Goal: Task Accomplishment & Management: Complete application form

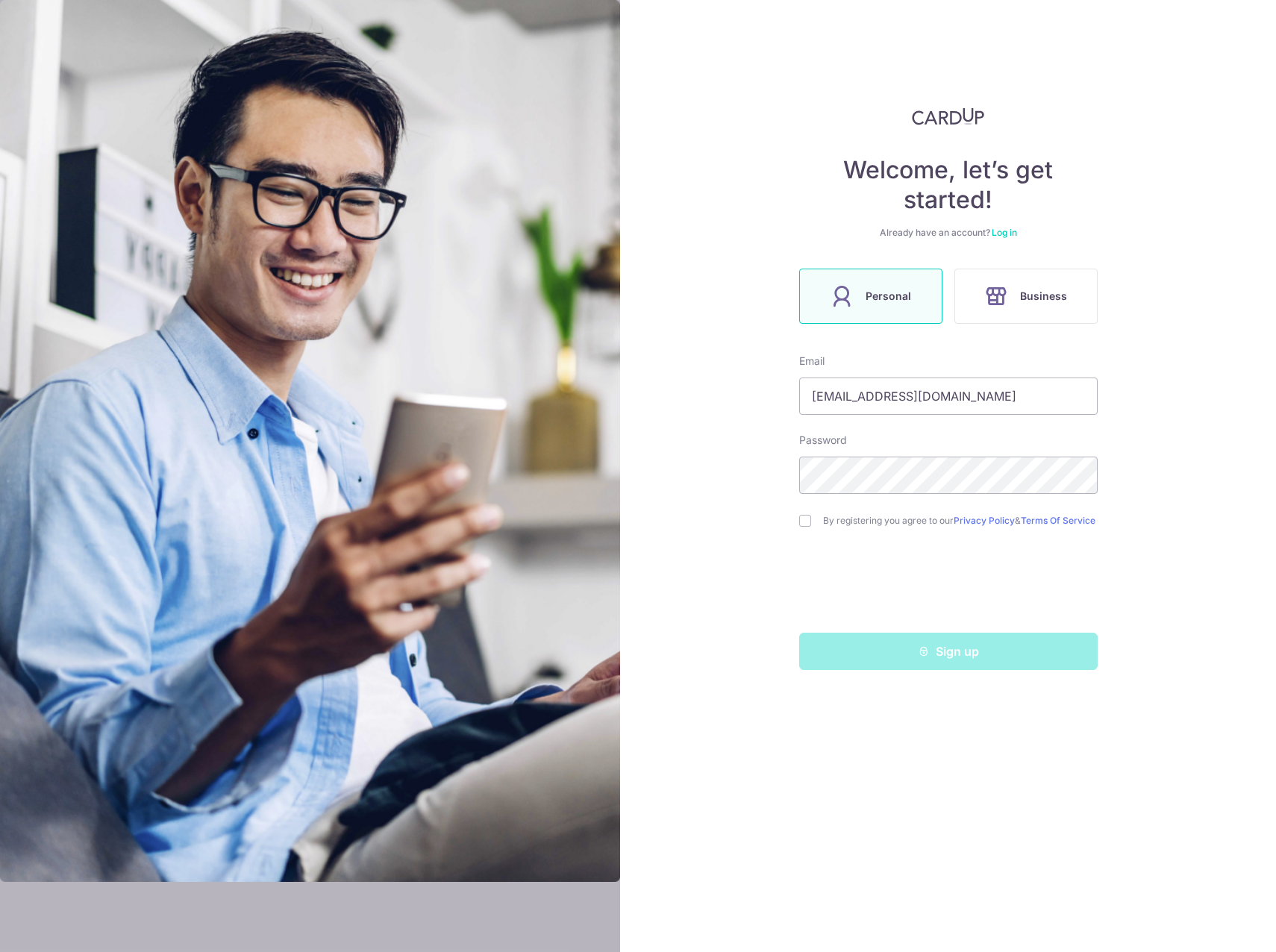
type input "[EMAIL_ADDRESS][DOMAIN_NAME]"
click at [901, 655] on div "Sign up" at bounding box center [948, 651] width 316 height 37
click at [799, 524] on input "checkbox" at bounding box center [805, 521] width 12 height 12
checkbox input "true"
click at [950, 646] on button "Sign up" at bounding box center [948, 651] width 298 height 37
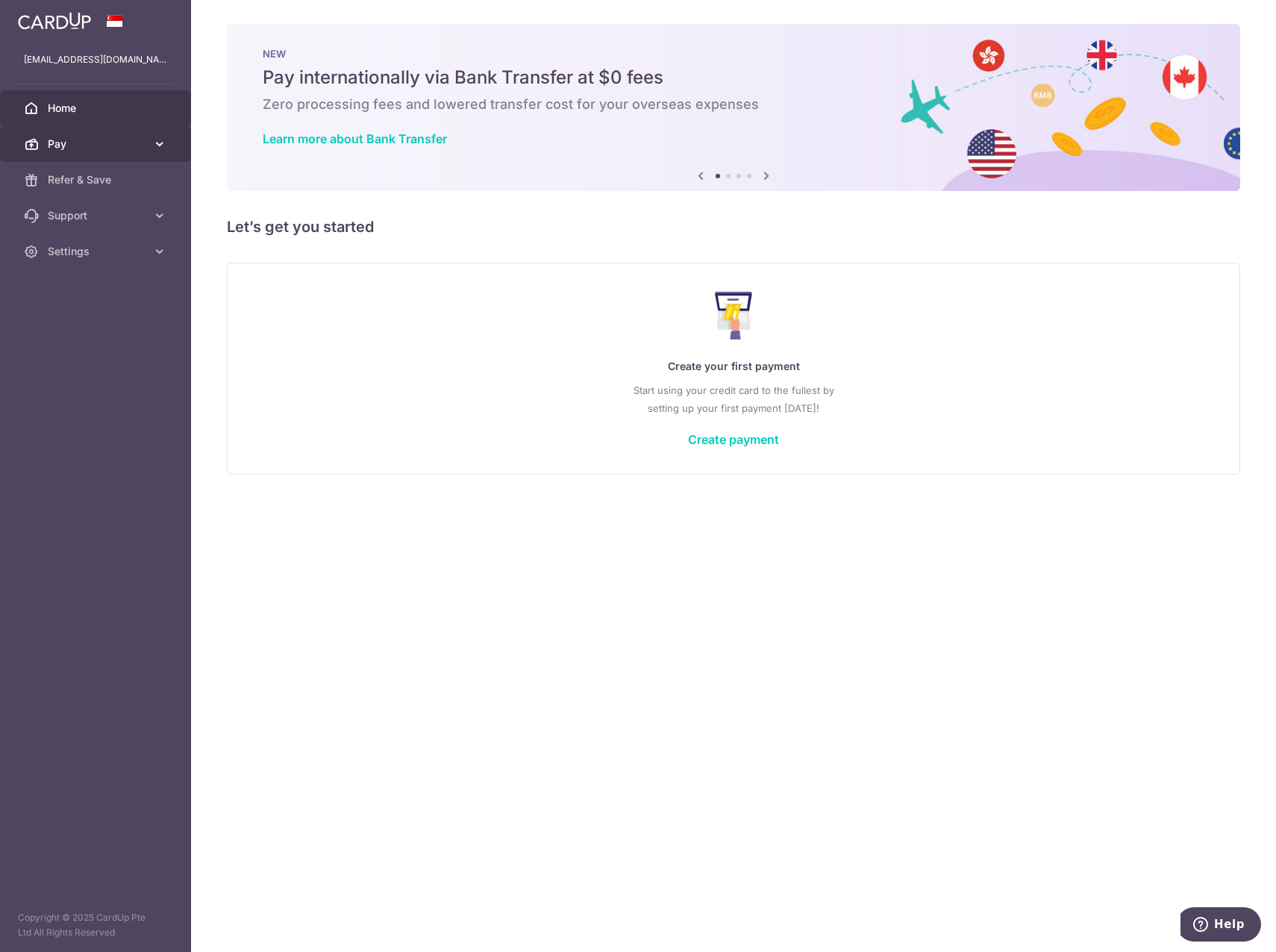
click at [126, 139] on span "Pay" at bounding box center [97, 144] width 99 height 15
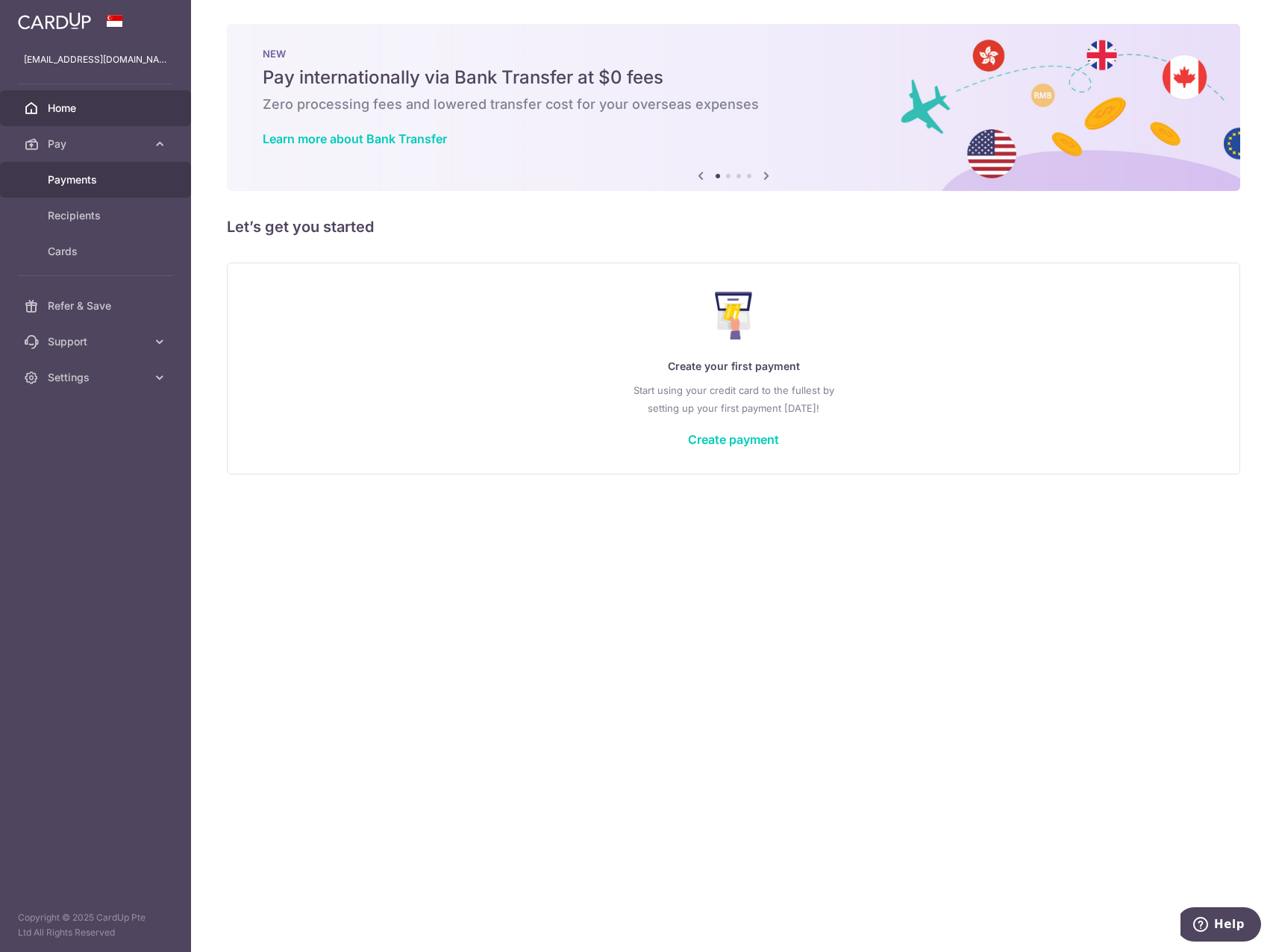
click at [135, 172] on link "Payments" at bounding box center [95, 180] width 191 height 36
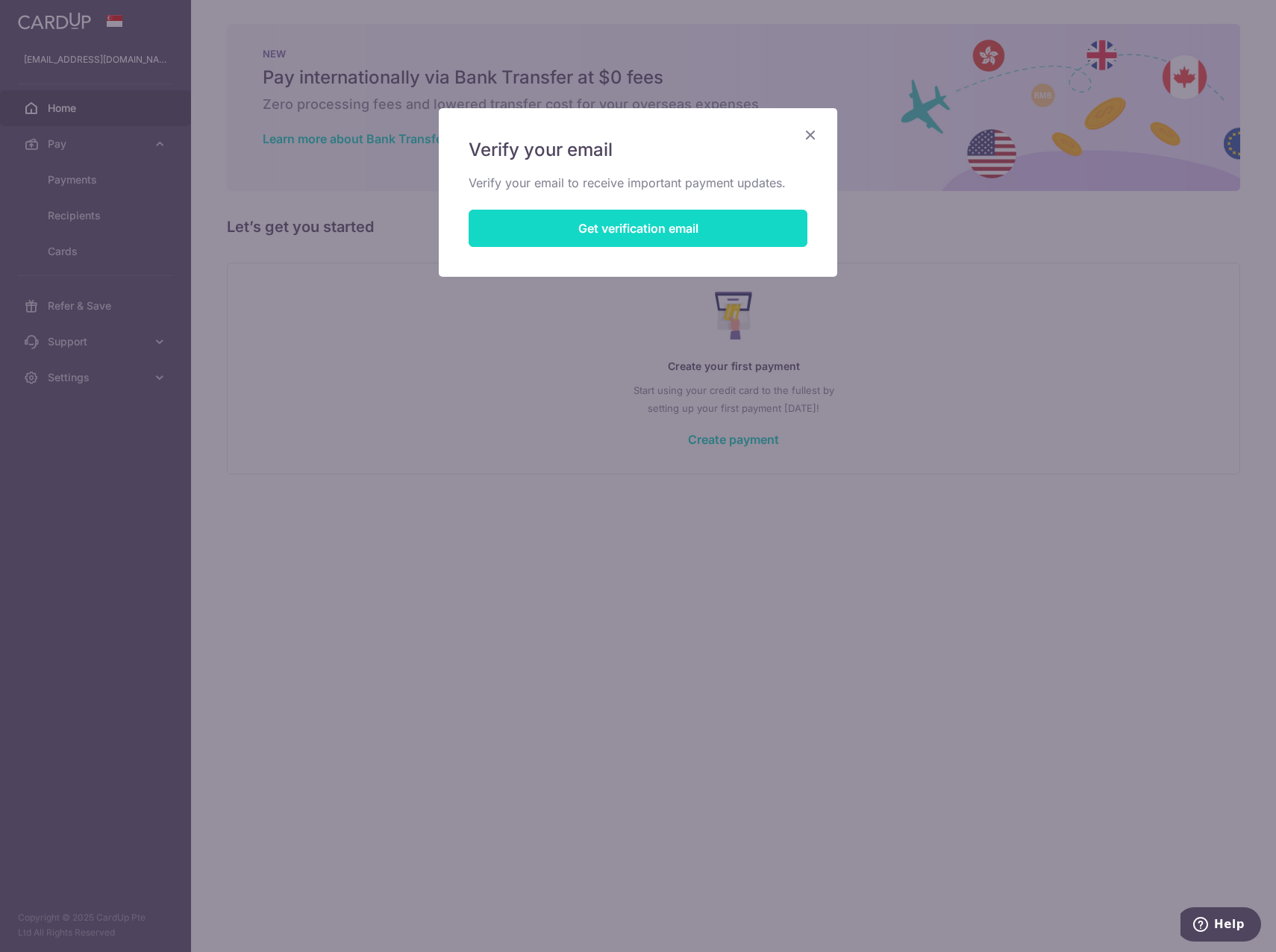
click at [689, 229] on button "Get verification email" at bounding box center [638, 228] width 339 height 37
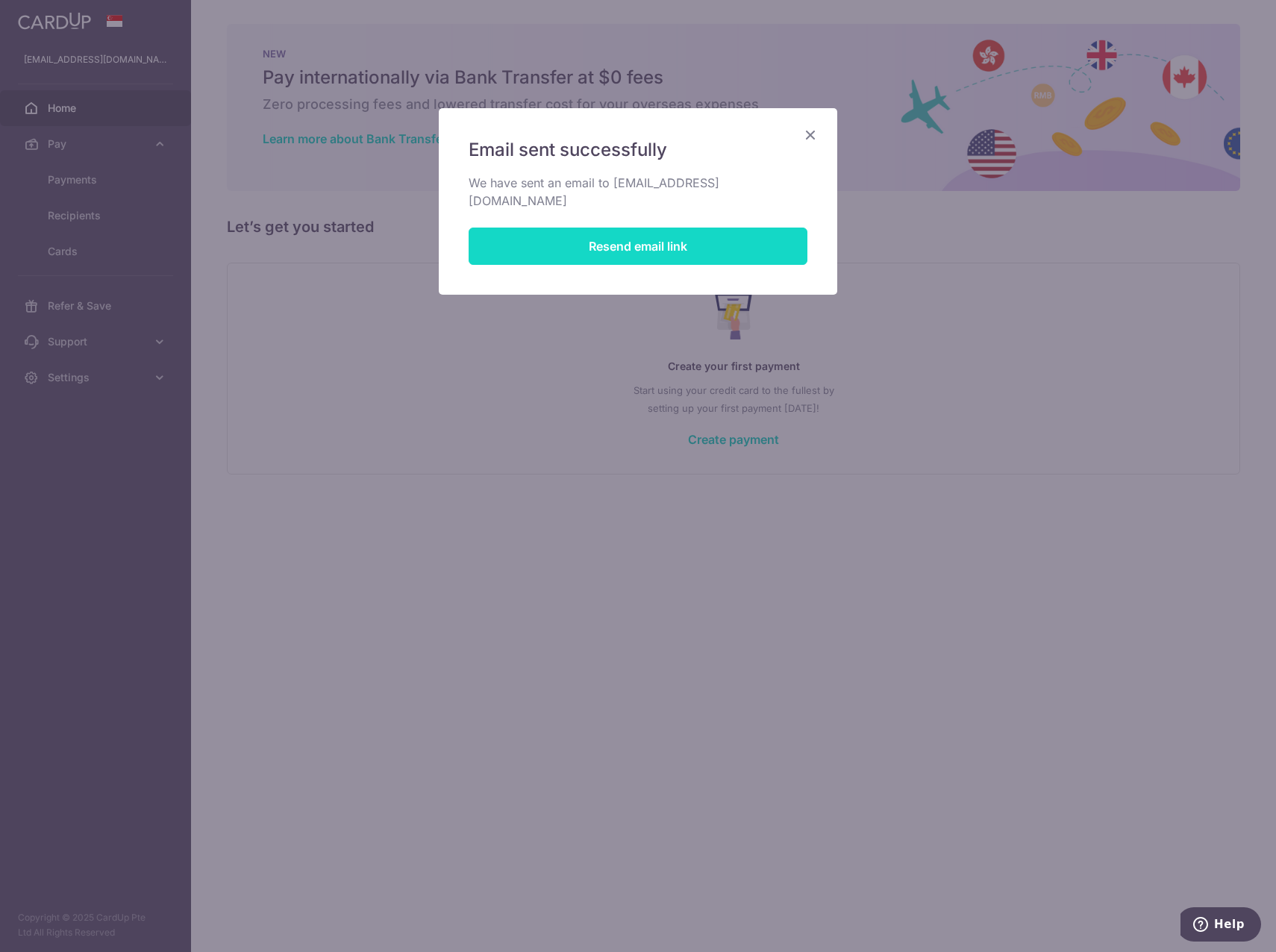
click at [727, 239] on button "Resend email link" at bounding box center [638, 246] width 339 height 37
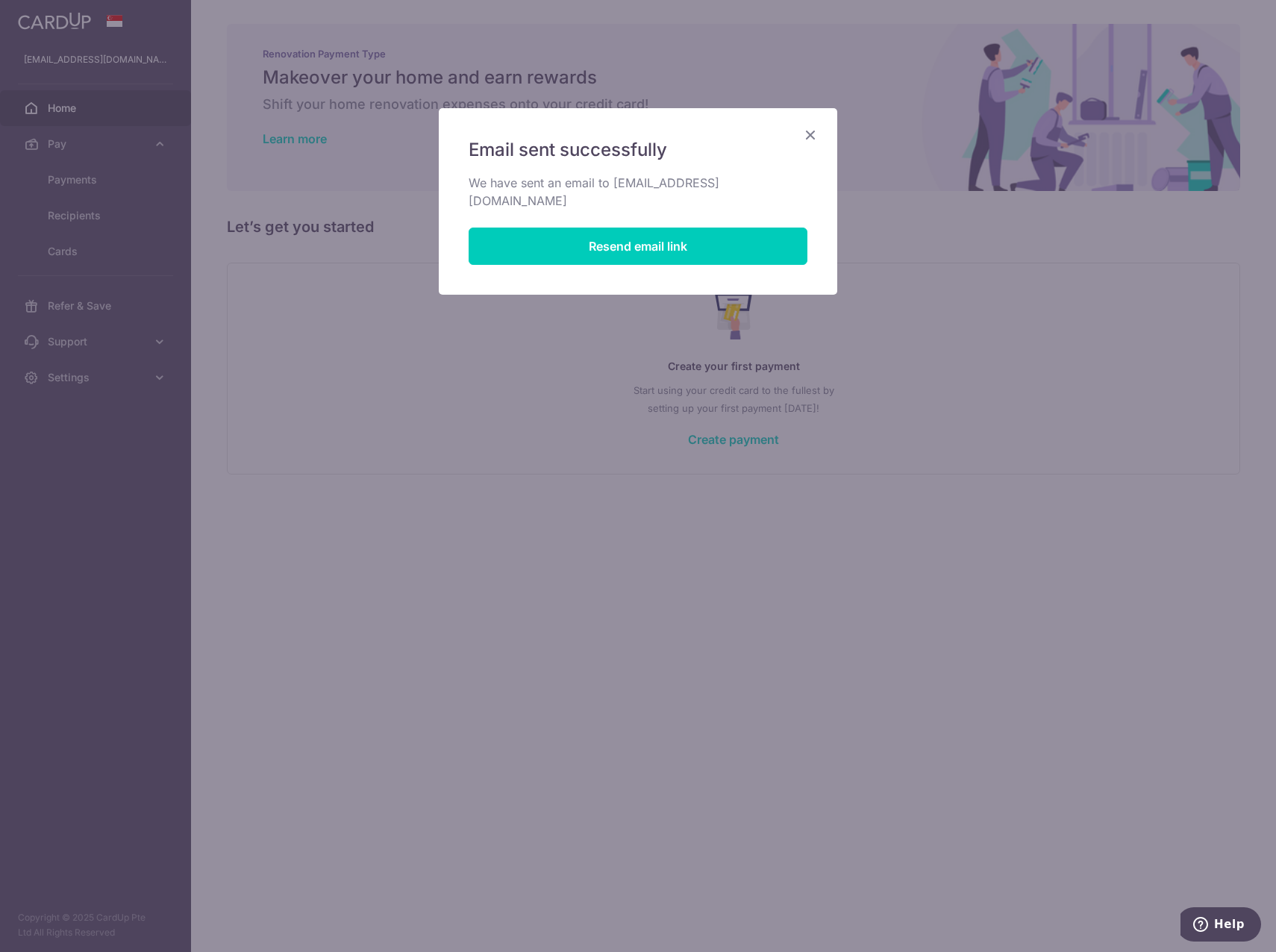
click at [820, 132] on div "Email sent successfully We have sent an email to [EMAIL_ADDRESS][DOMAIN_NAME] R…" at bounding box center [637, 201] width 398 height 187
click at [815, 138] on icon "Close" at bounding box center [810, 135] width 18 height 19
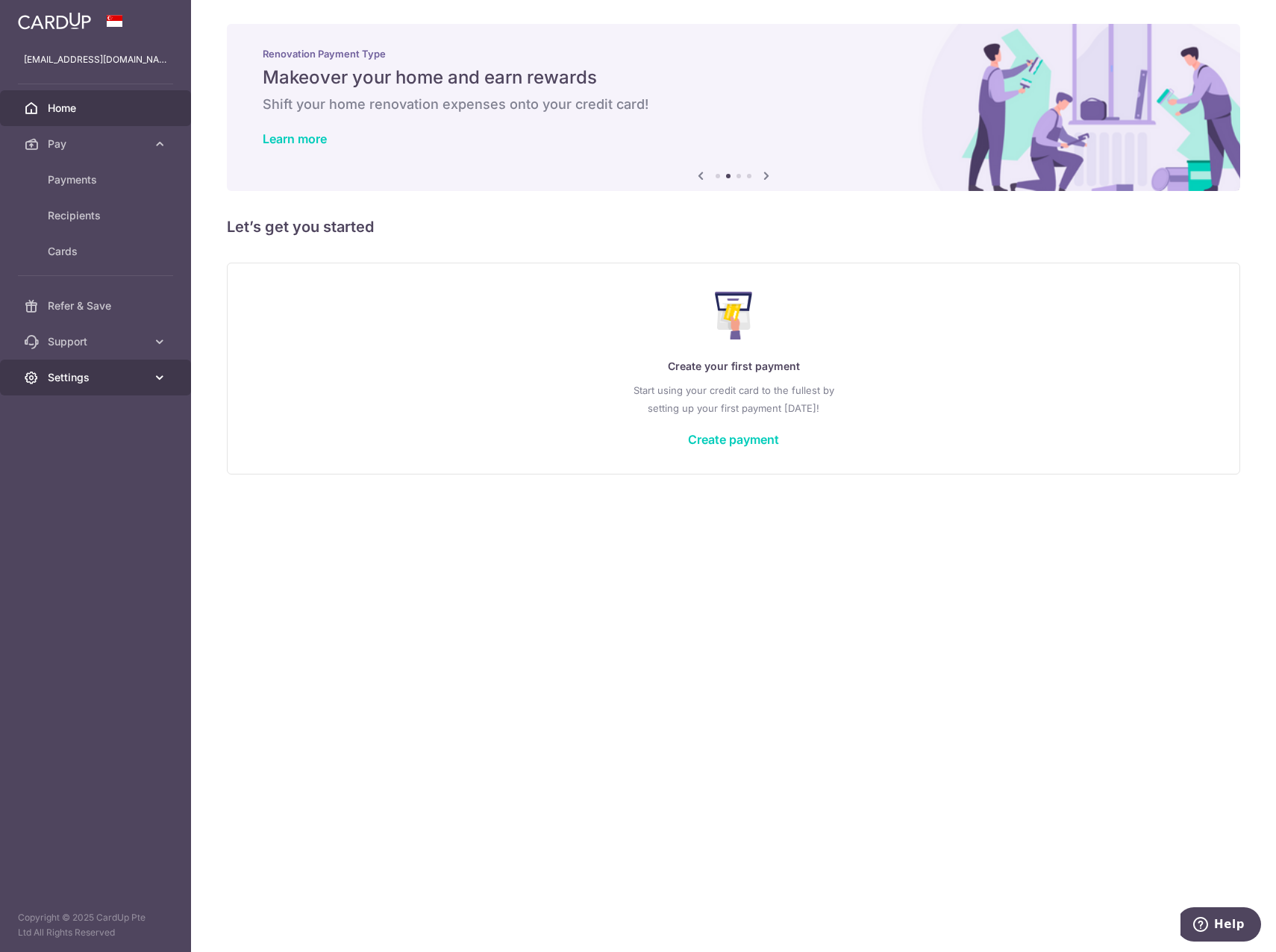
click at [111, 390] on link "Settings" at bounding box center [95, 378] width 191 height 36
click at [71, 455] on span "Logout" at bounding box center [97, 449] width 99 height 15
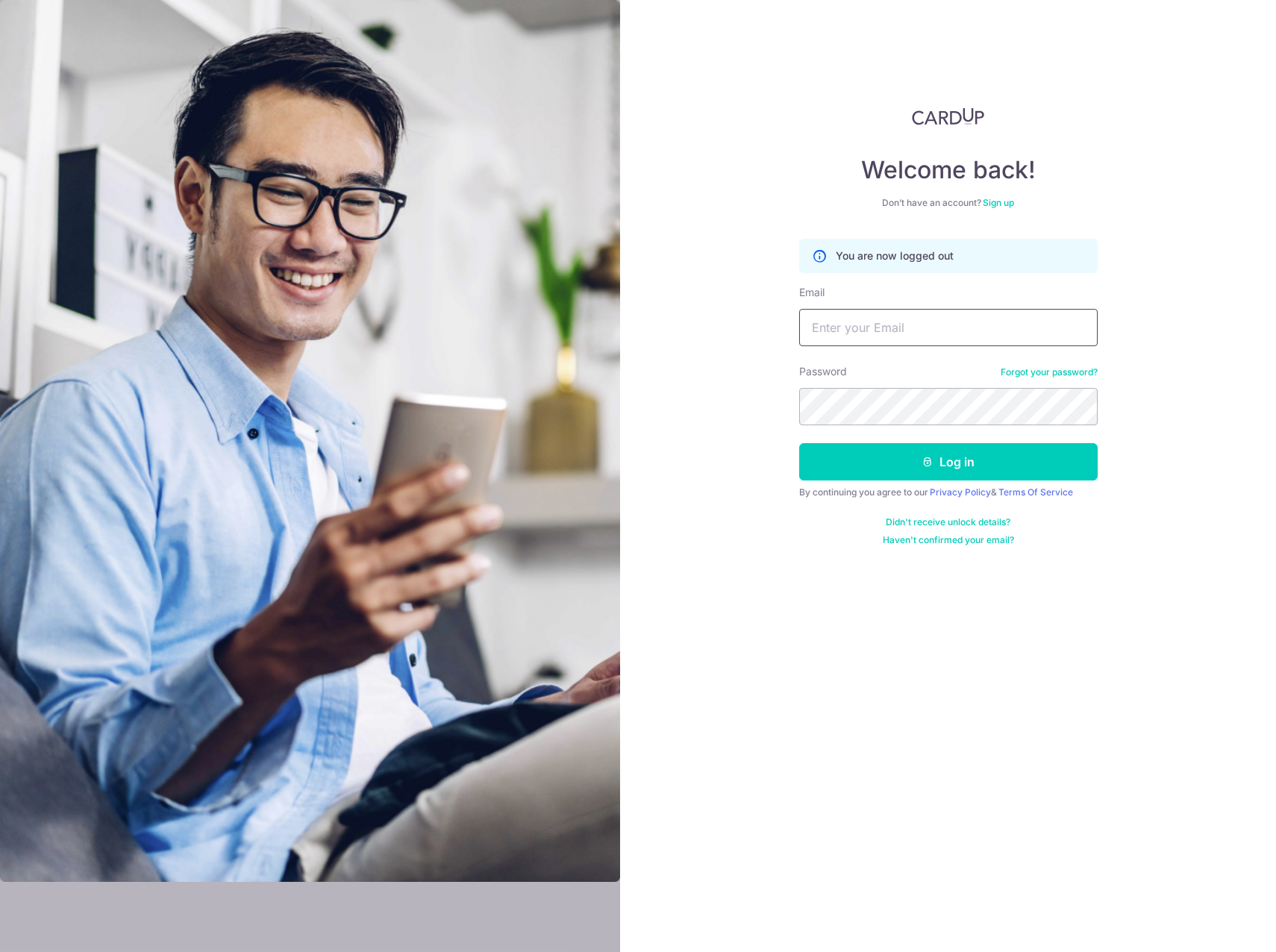
drag, startPoint x: 906, startPoint y: 316, endPoint x: 906, endPoint y: 325, distance: 9.0
click at [906, 316] on input "Email" at bounding box center [948, 327] width 298 height 37
click at [926, 334] on input "Email" at bounding box center [948, 327] width 298 height 37
type input "[EMAIL_ADDRESS][DOMAIN_NAME]"
click at [993, 205] on link "Sign up" at bounding box center [998, 202] width 31 height 11
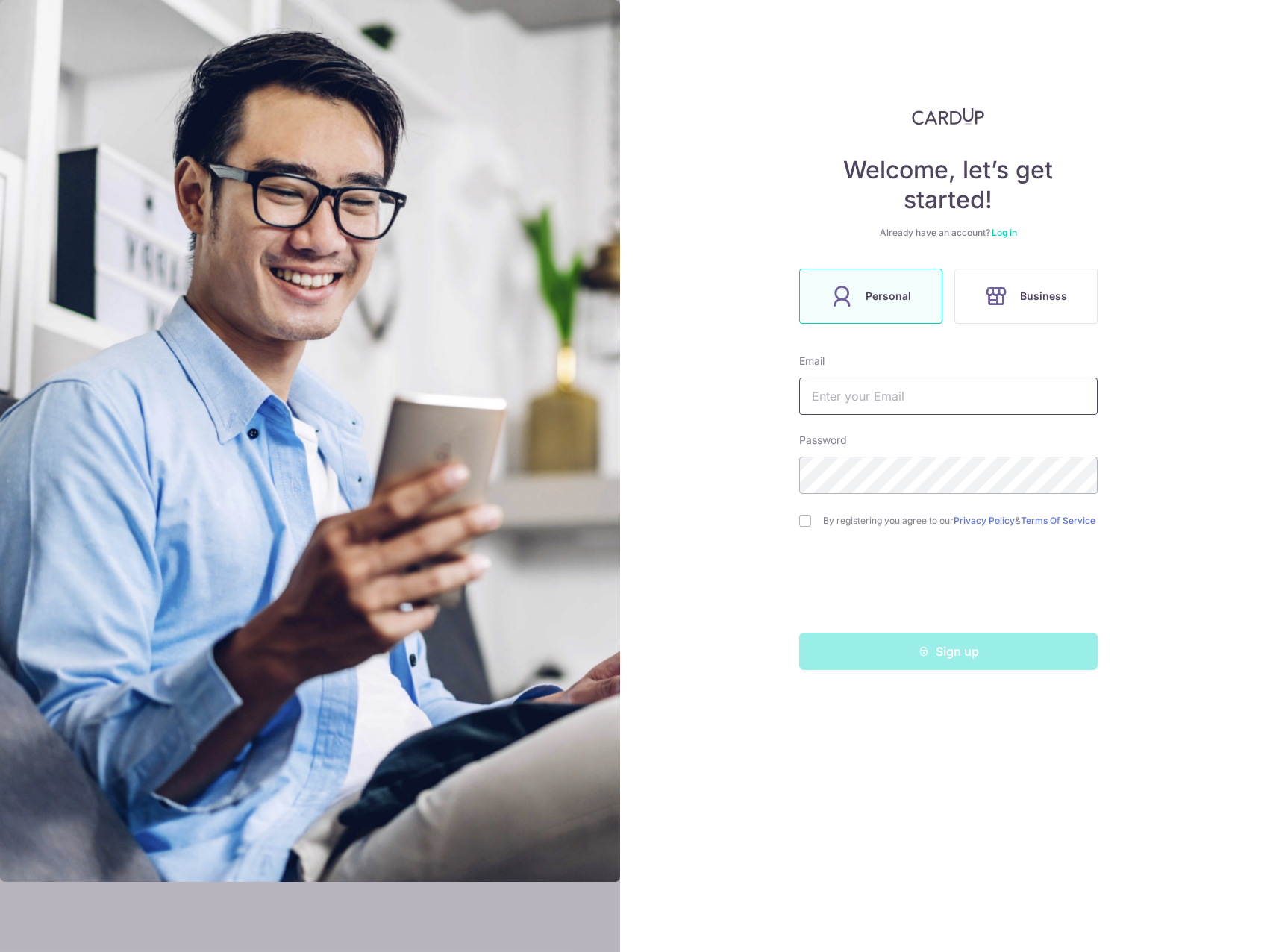
click at [915, 383] on input "text" at bounding box center [948, 396] width 298 height 37
type input "seah.beelee@gmail.com"
click at [802, 527] on input "checkbox" at bounding box center [805, 521] width 12 height 12
checkbox input "true"
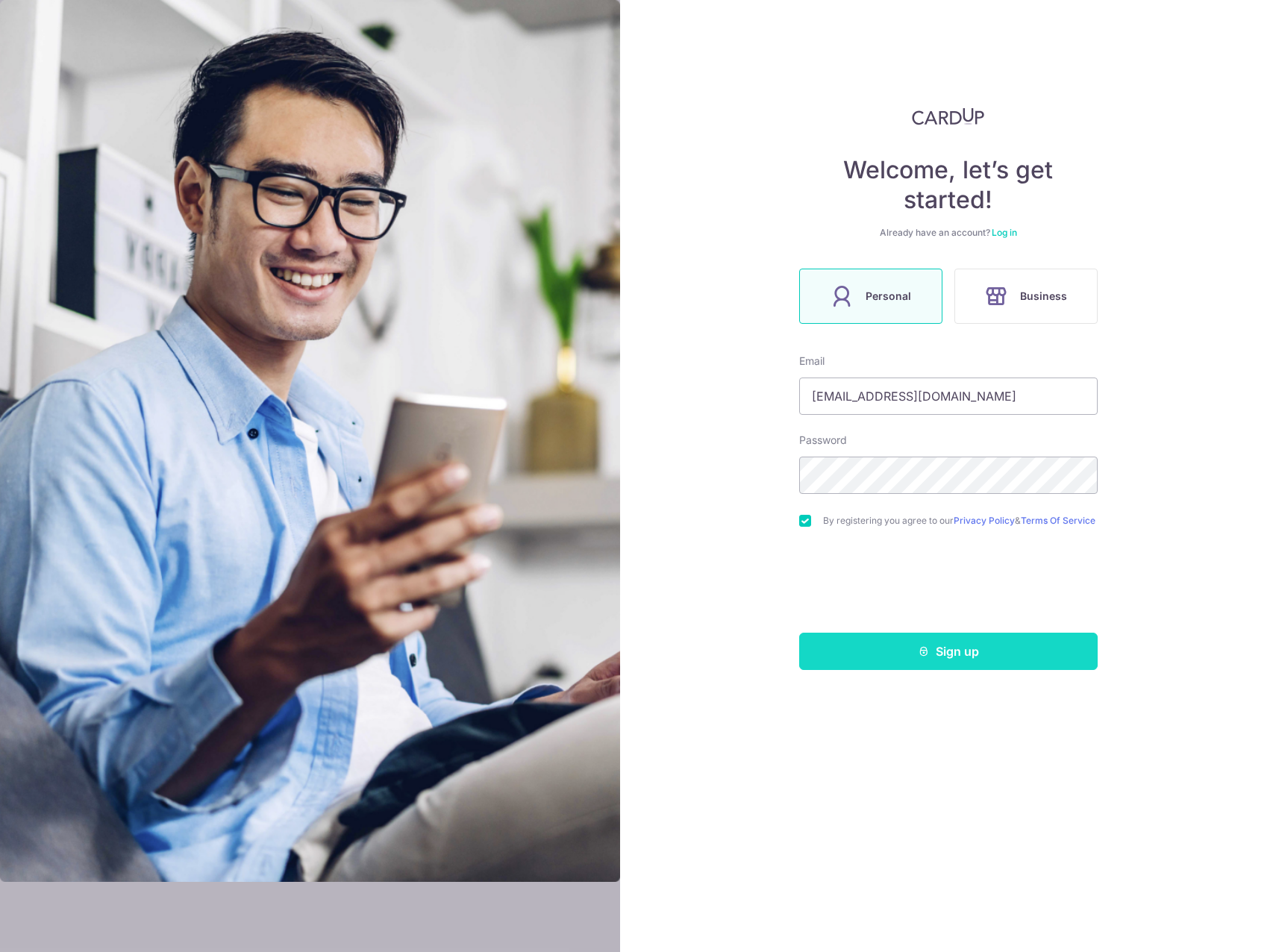
click at [890, 643] on button "Sign up" at bounding box center [948, 651] width 298 height 37
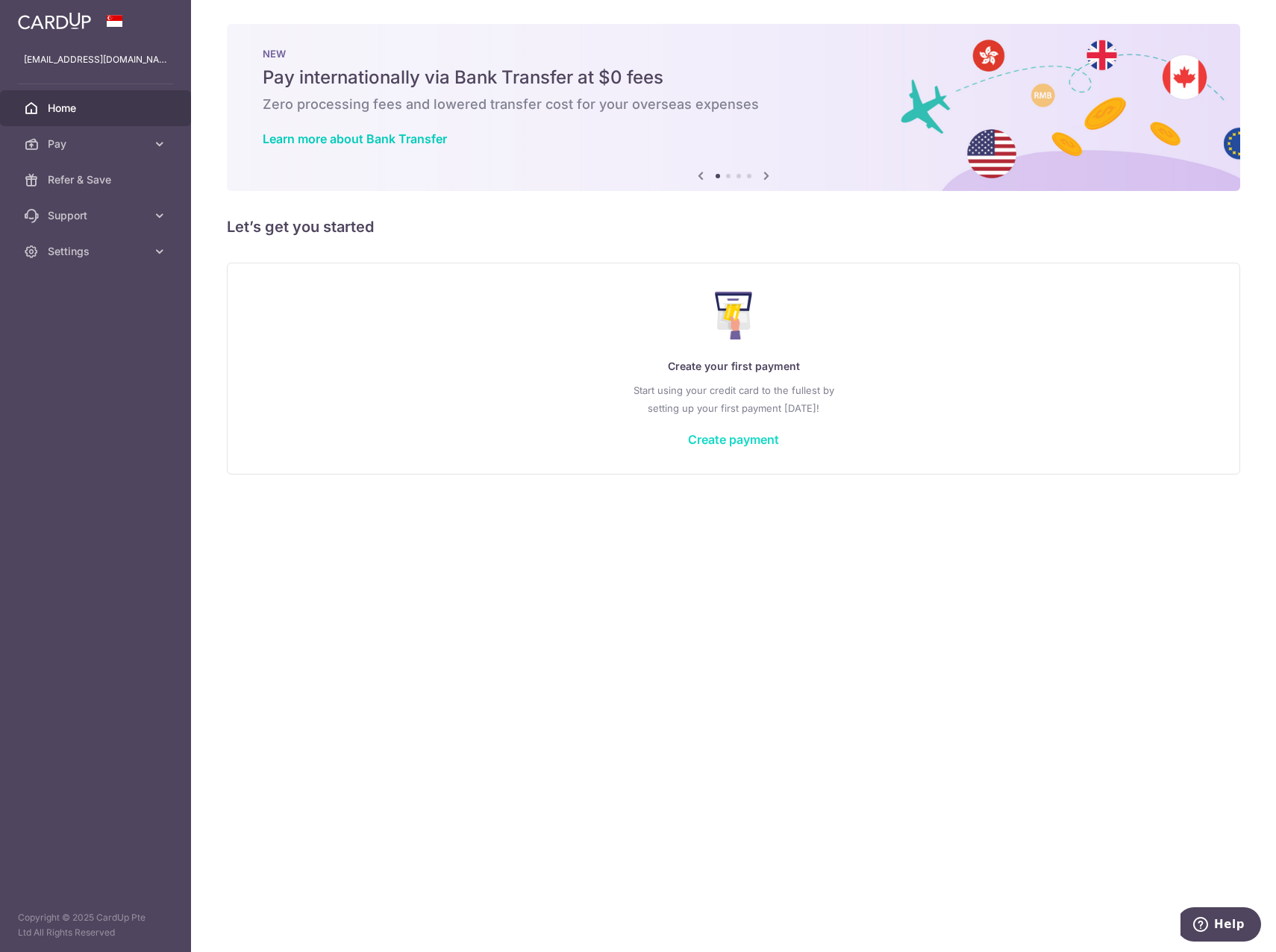
click at [727, 439] on link "Create payment" at bounding box center [733, 439] width 91 height 15
